Goal: Use online tool/utility: Utilize a website feature to perform a specific function

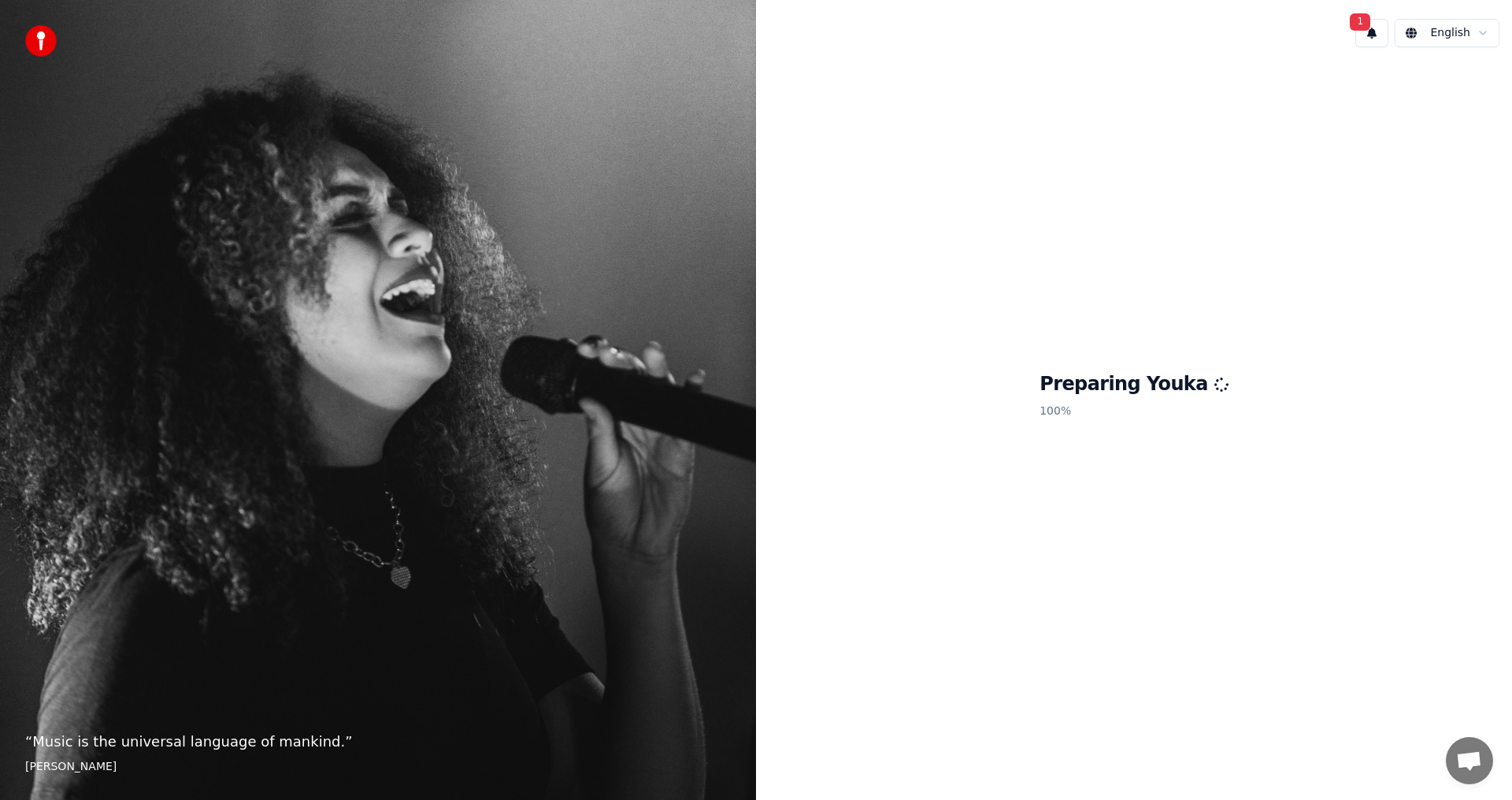
click at [1378, 36] on button "1" at bounding box center [1371, 32] width 33 height 29
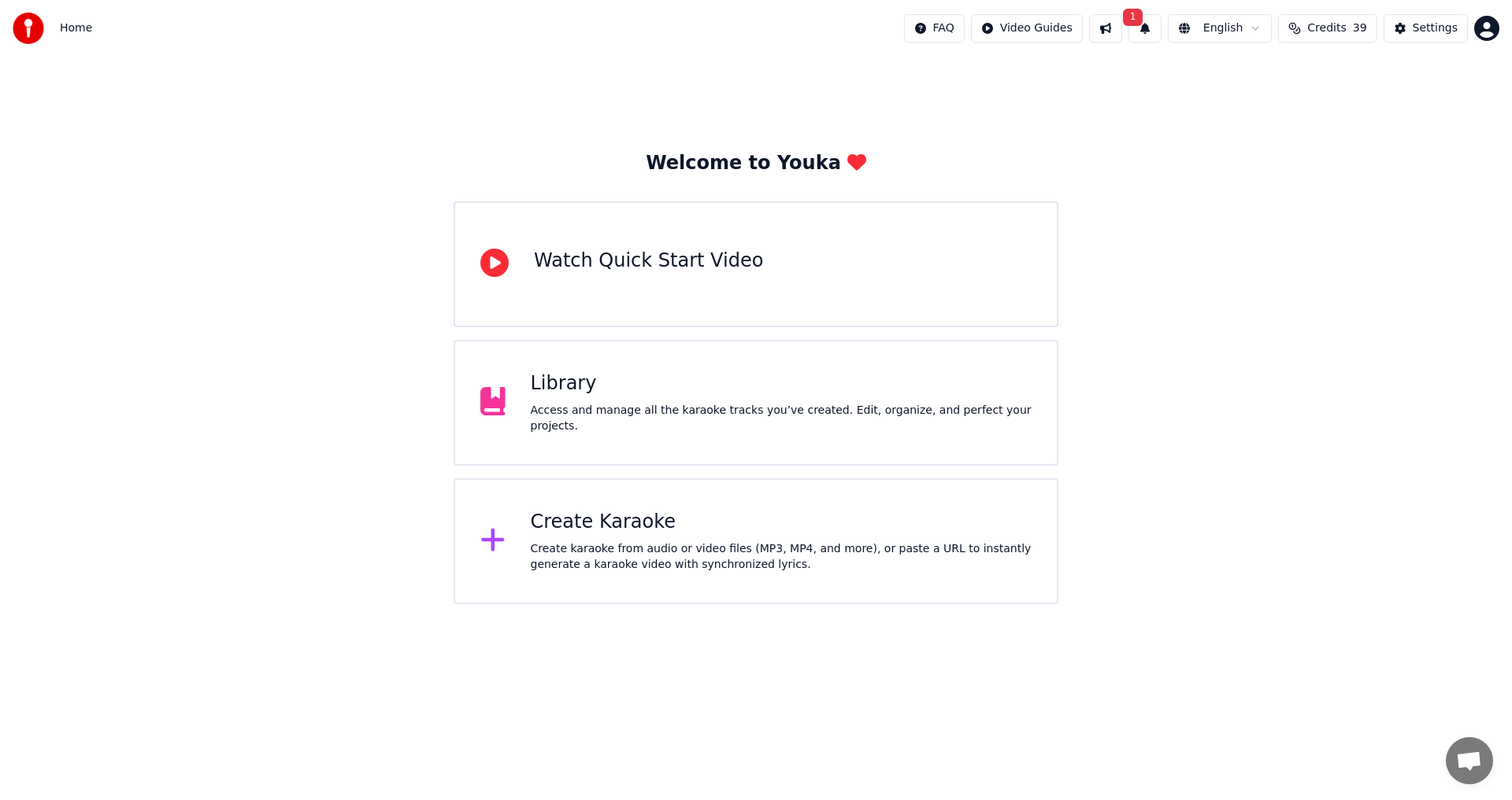
click at [1152, 29] on button "1" at bounding box center [1145, 28] width 33 height 29
click at [1281, 76] on button "Update" at bounding box center [1270, 78] width 67 height 29
click at [574, 536] on div "Create Karaoke Create karaoke from audio or video files (MP3, MP4, and more), o…" at bounding box center [782, 542] width 501 height 63
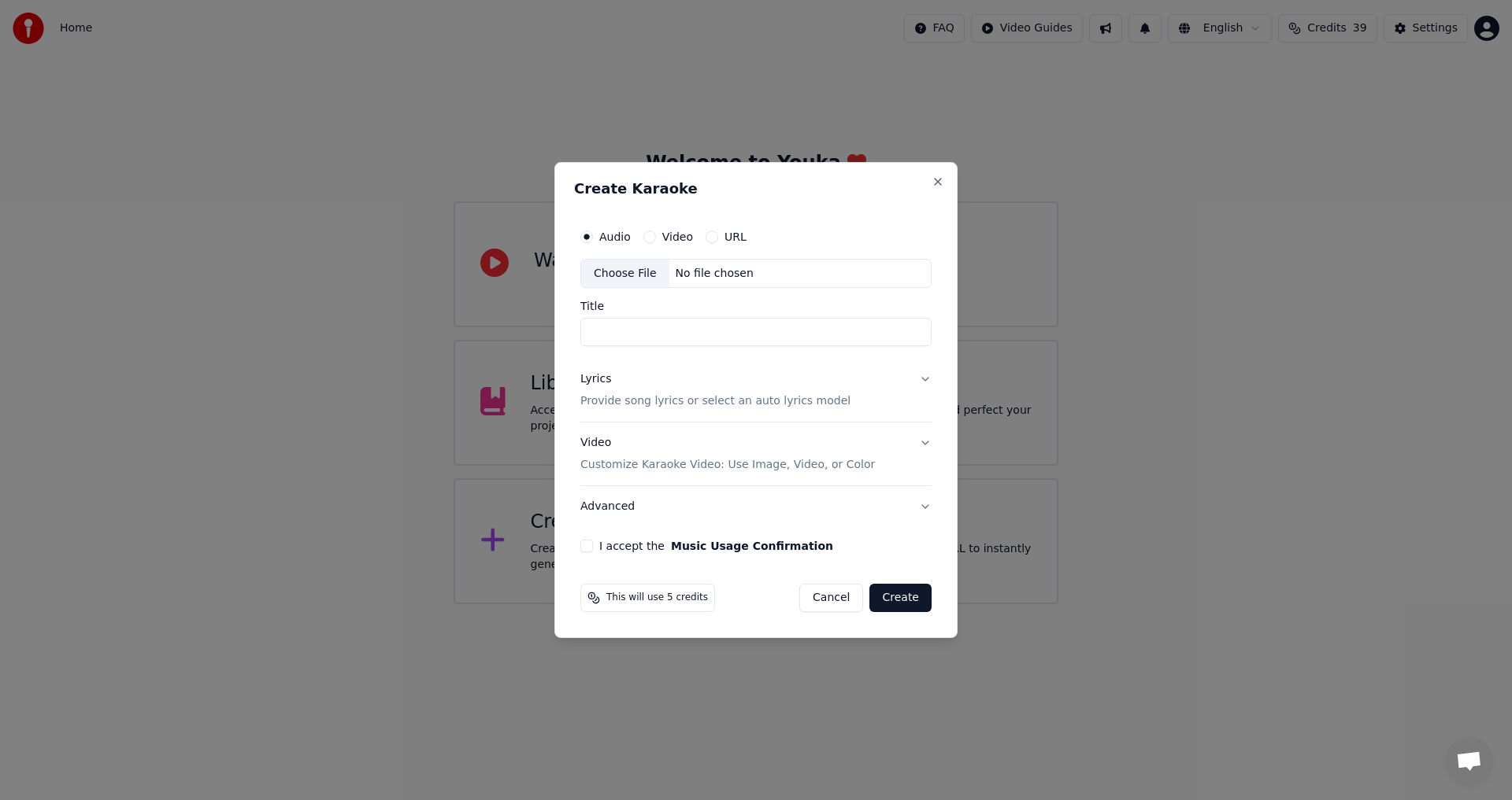
click at [607, 274] on div "Choose File" at bounding box center [625, 273] width 88 height 29
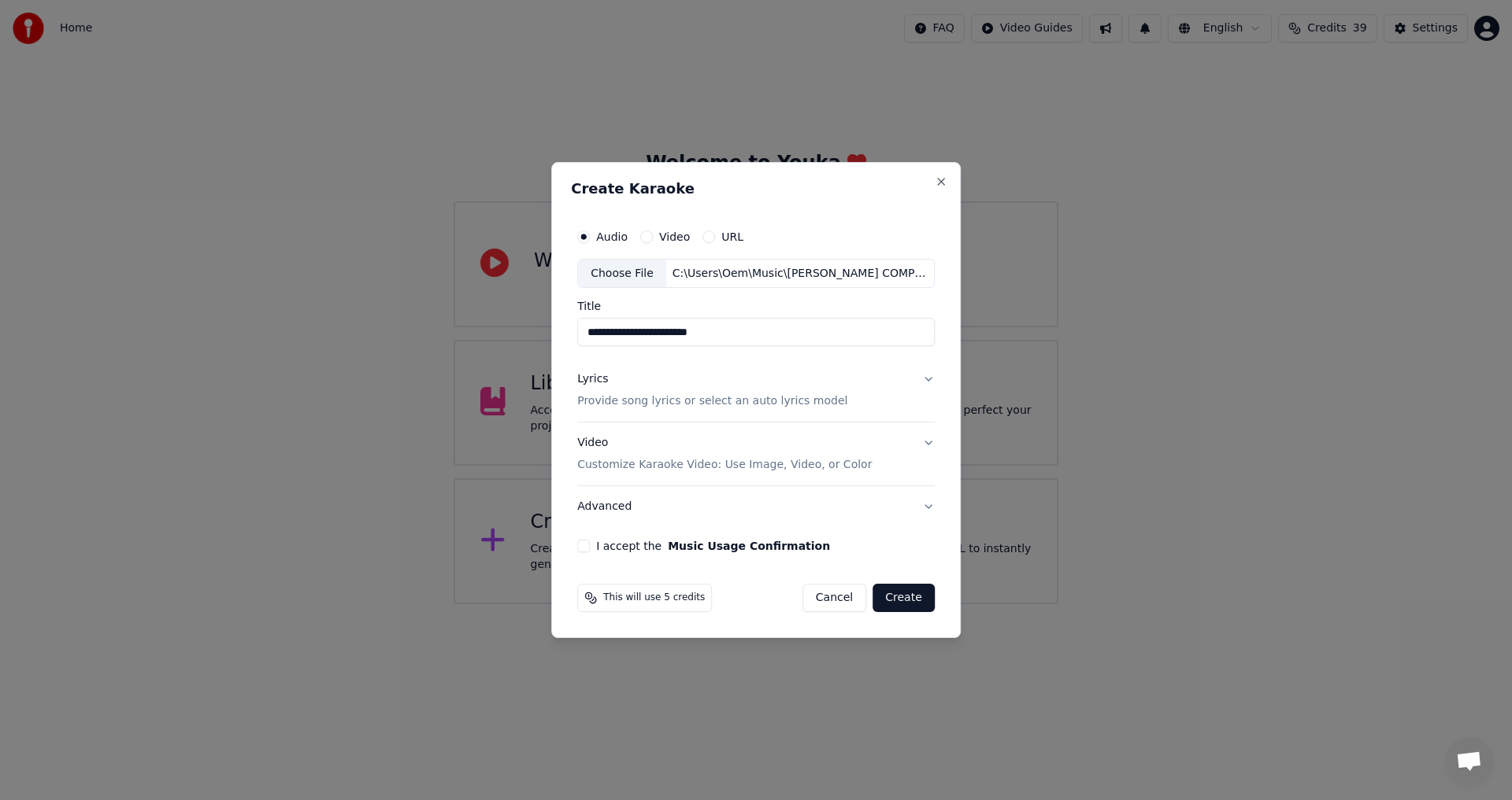
click at [611, 330] on input "**********" at bounding box center [756, 332] width 358 height 29
type input "**********"
click at [614, 401] on p "Provide song lyrics or select an auto lyrics model" at bounding box center [712, 402] width 270 height 16
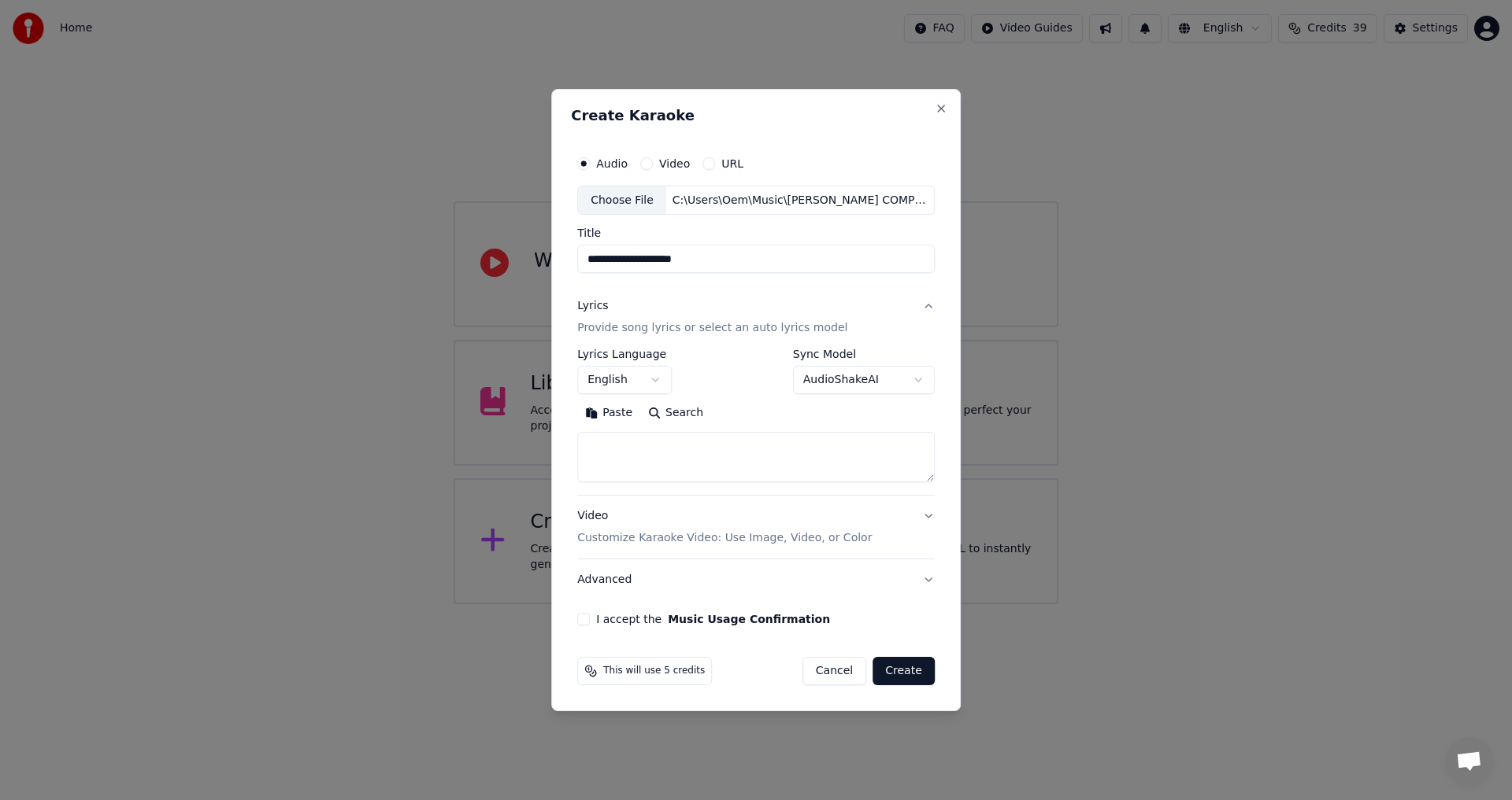
click at [615, 414] on button "Paste" at bounding box center [609, 414] width 63 height 26
click at [585, 622] on button "I accept the Music Usage Confirmation" at bounding box center [583, 619] width 13 height 13
click at [900, 672] on button "Create" at bounding box center [902, 671] width 62 height 29
type textarea "**********"
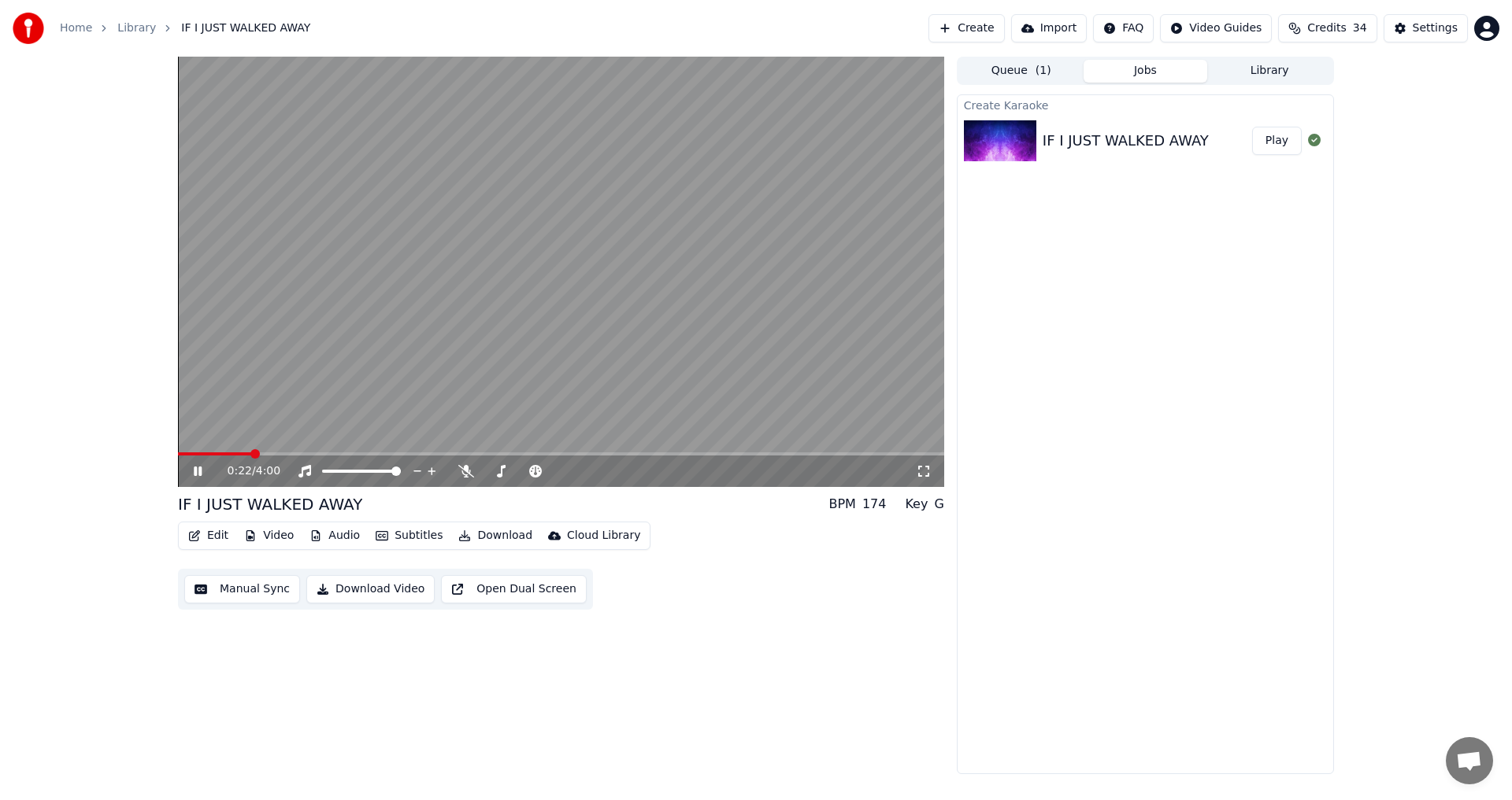
click at [184, 454] on span at bounding box center [214, 453] width 73 height 3
click at [465, 472] on icon at bounding box center [466, 471] width 16 height 13
click at [465, 470] on icon at bounding box center [465, 471] width 9 height 13
click at [467, 474] on icon at bounding box center [466, 471] width 16 height 13
click at [190, 455] on span at bounding box center [184, 453] width 13 height 3
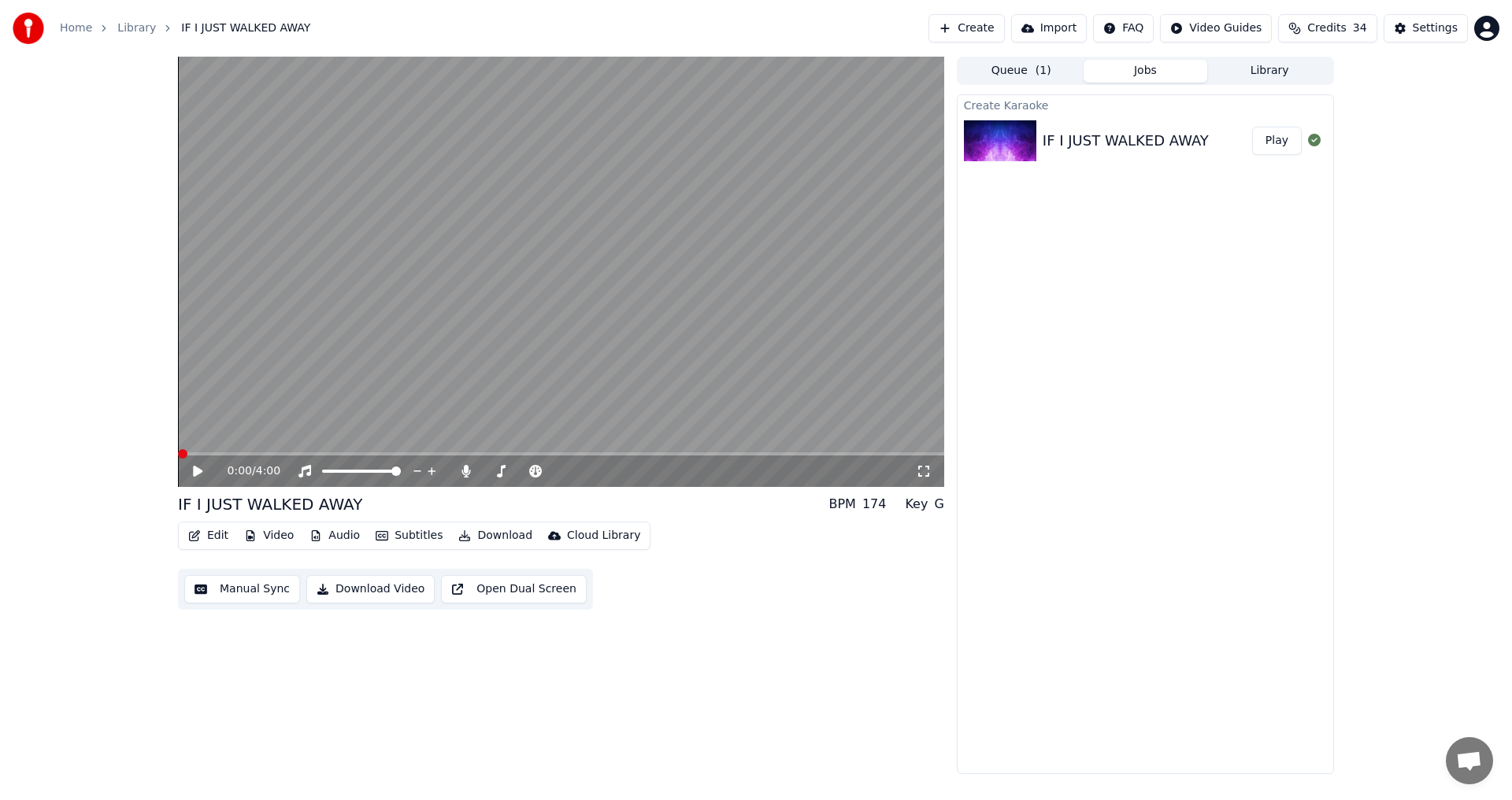
click at [178, 453] on span at bounding box center [183, 454] width 10 height 10
drag, startPoint x: 197, startPoint y: 467, endPoint x: 230, endPoint y: 474, distance: 33.7
click at [198, 467] on icon at bounding box center [209, 471] width 37 height 13
click at [690, 452] on span at bounding box center [560, 453] width 766 height 3
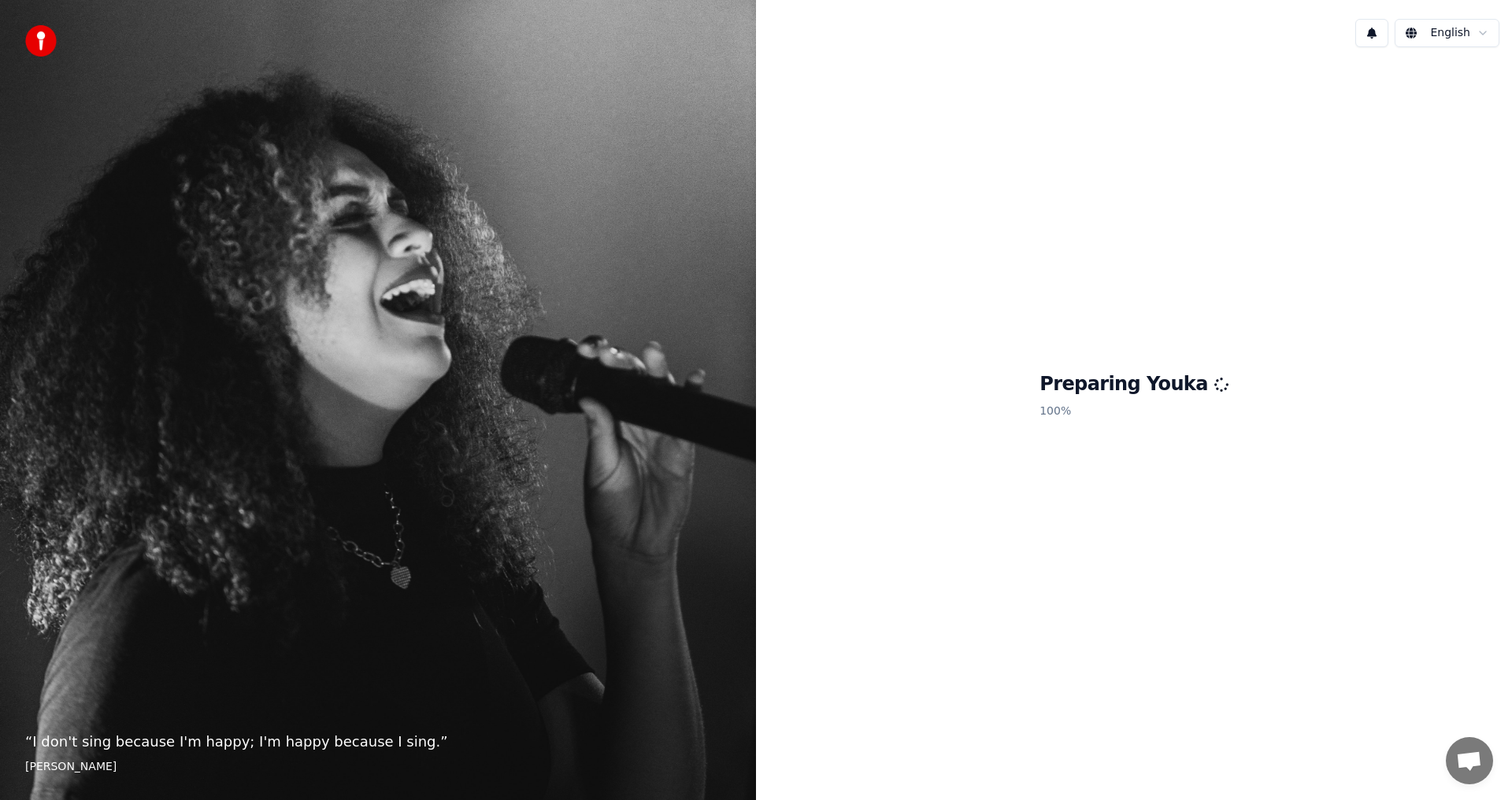
click at [1467, 757] on span "Open chat" at bounding box center [1469, 763] width 26 height 22
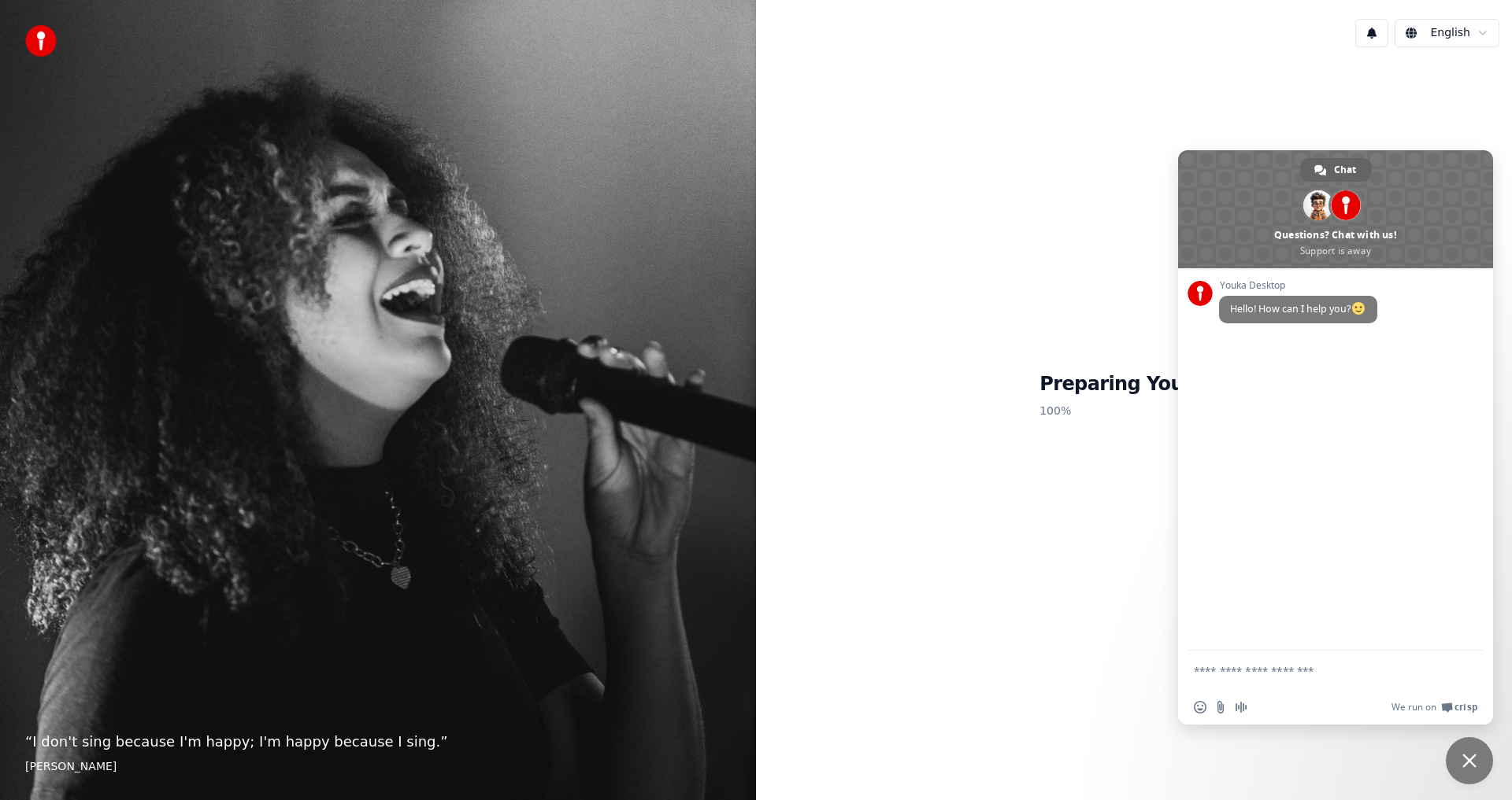
click at [1203, 671] on textarea "Compose your message..." at bounding box center [1319, 670] width 252 height 39
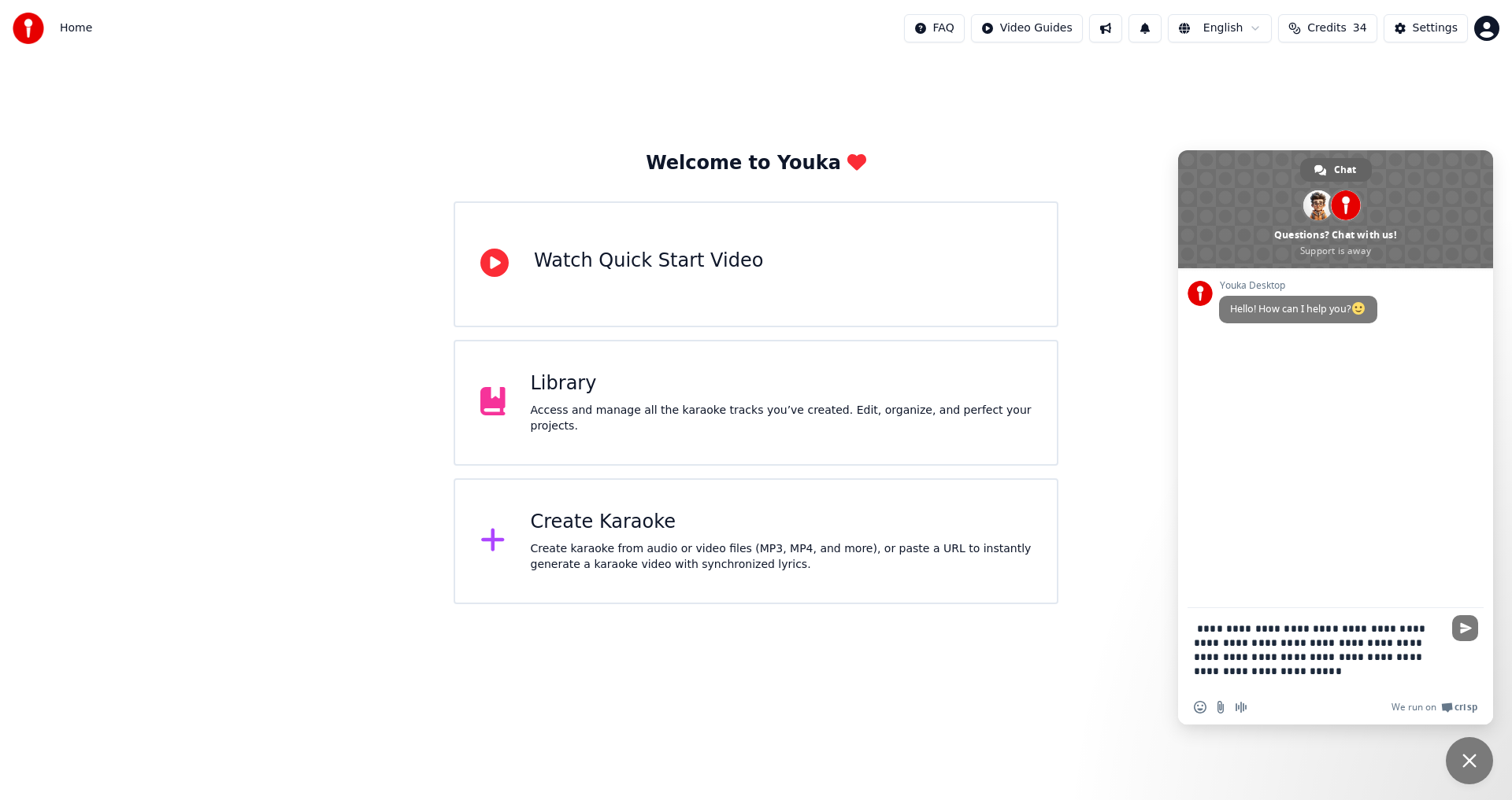
type textarea "**********"
